Goal: Information Seeking & Learning: Learn about a topic

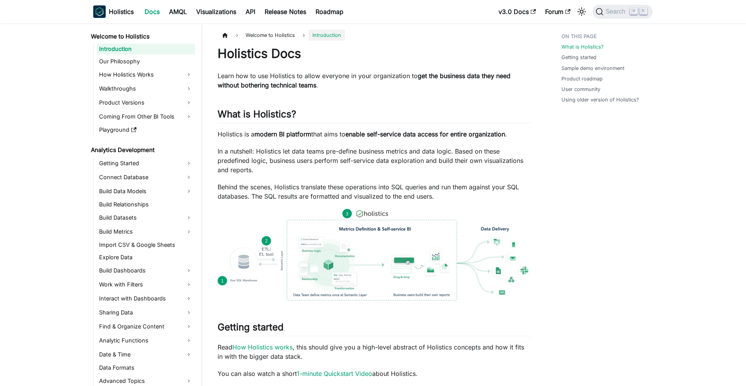
click at [333, 89] on p "Learn how to use Holistics to allow everyone in your organization to get the bu…" at bounding box center [374, 80] width 313 height 19
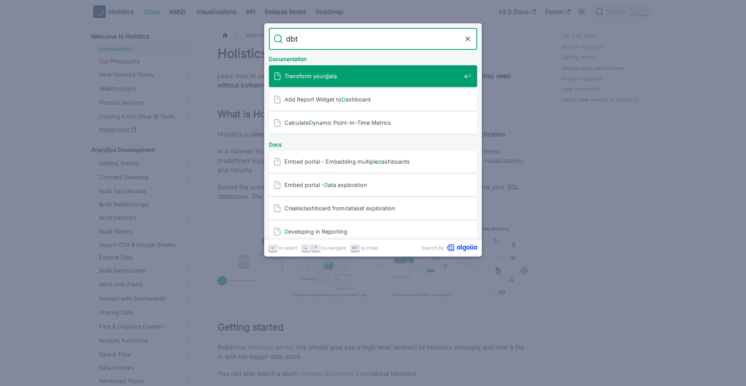
type input "dbt"
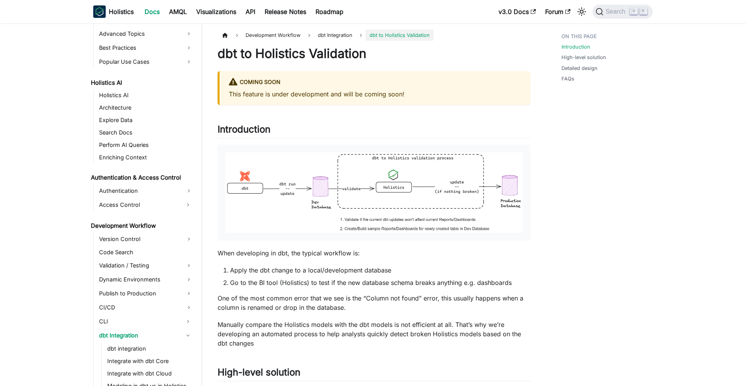
scroll to position [375, 0]
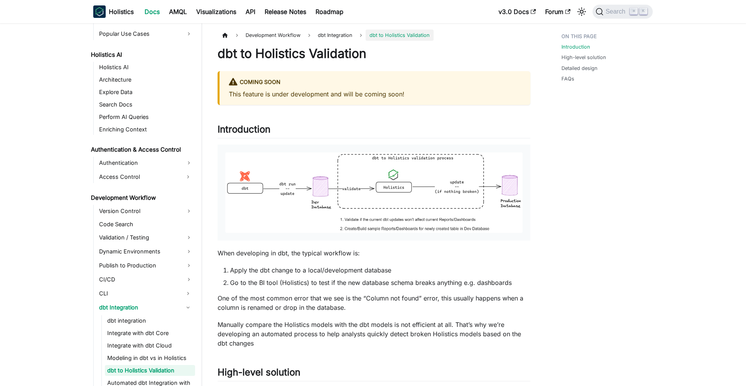
click at [368, 177] on img at bounding box center [373, 192] width 297 height 80
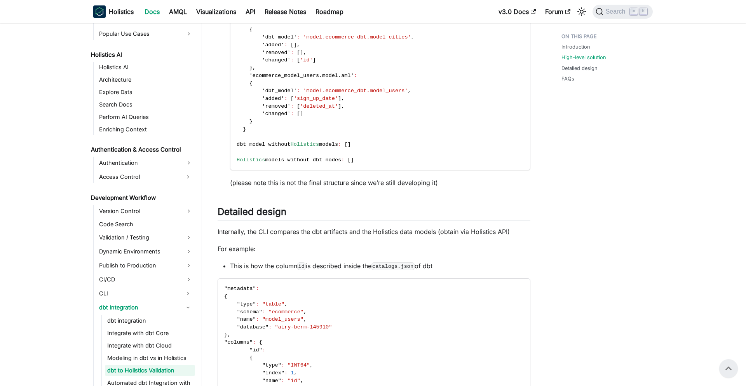
scroll to position [540, 0]
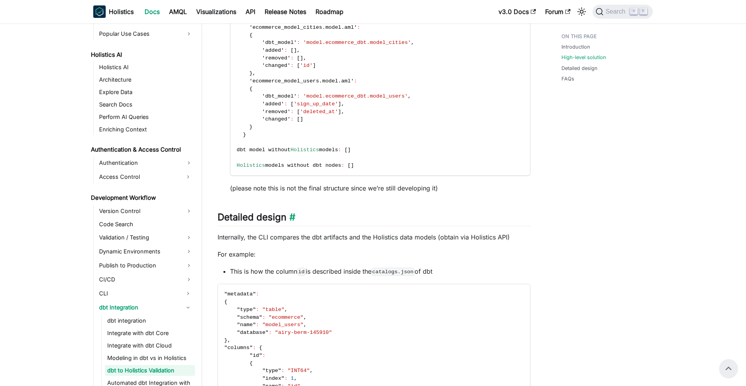
click at [453, 225] on h2 "Detailed design ​" at bounding box center [374, 218] width 313 height 15
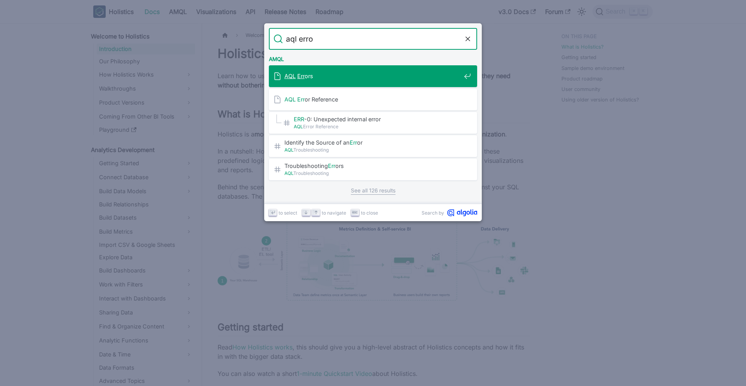
type input "aql error"
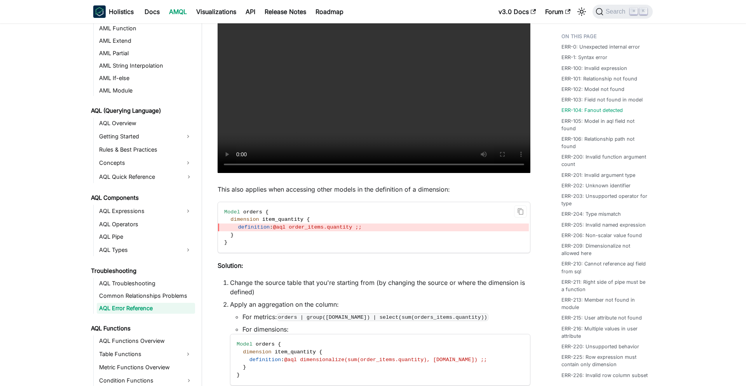
scroll to position [1136, 0]
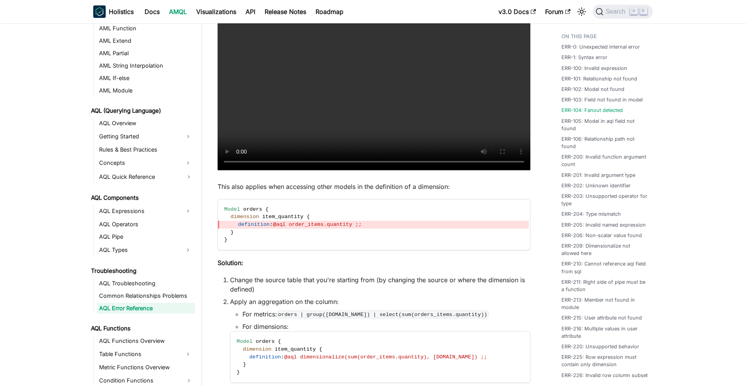
click at [378, 188] on p "This also applies when accessing other models in the definition of a dimension:" at bounding box center [374, 186] width 313 height 9
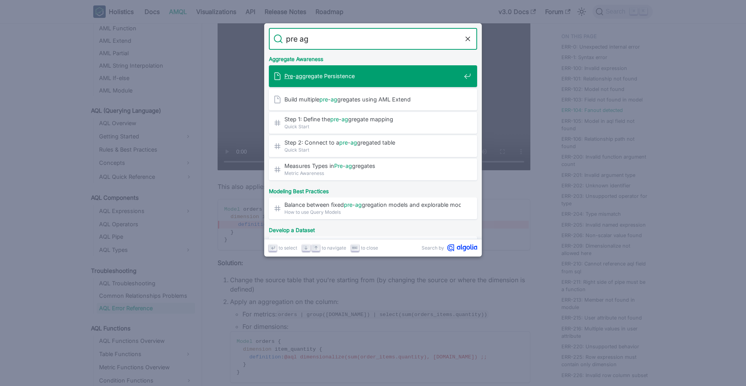
type input "pre agg"
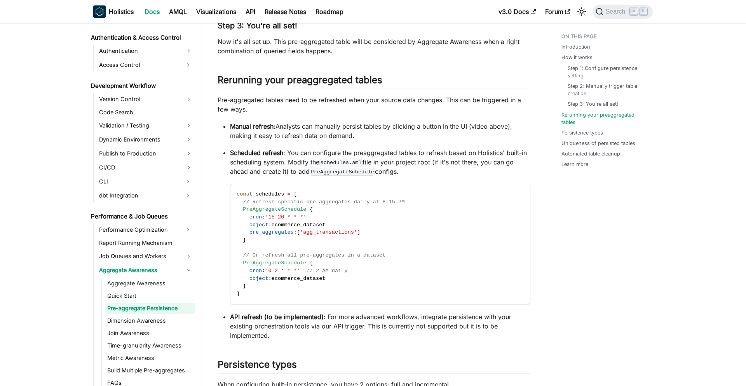
scroll to position [813, 0]
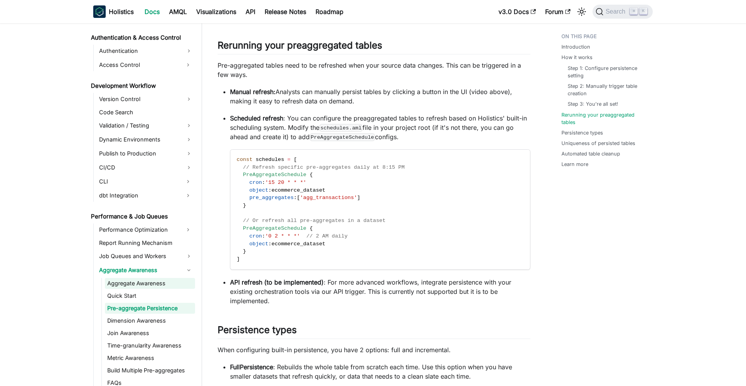
click at [144, 283] on link "Aggregate Awareness" at bounding box center [150, 283] width 90 height 11
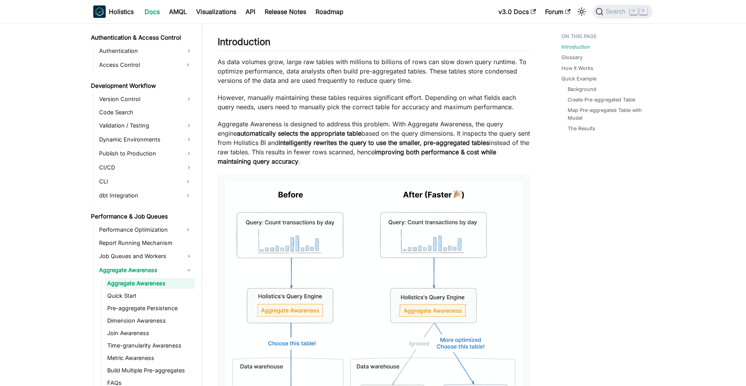
scroll to position [88, 0]
click at [459, 233] on img at bounding box center [373, 327] width 297 height 292
